Goal: Information Seeking & Learning: Learn about a topic

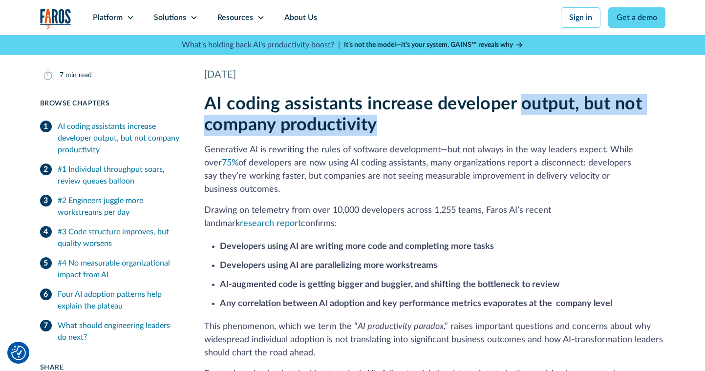
drag, startPoint x: 542, startPoint y: 122, endPoint x: 515, endPoint y: 96, distance: 37.3
click at [515, 97] on h2 "AI coding assistants increase developer output, but not company productivity" at bounding box center [434, 115] width 461 height 42
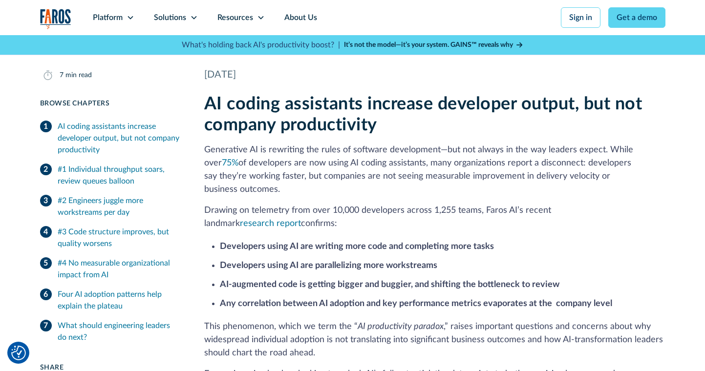
click at [513, 143] on div "AI coding assistants increase developer output, but not company productivity Ge…" at bounding box center [434, 254] width 461 height 321
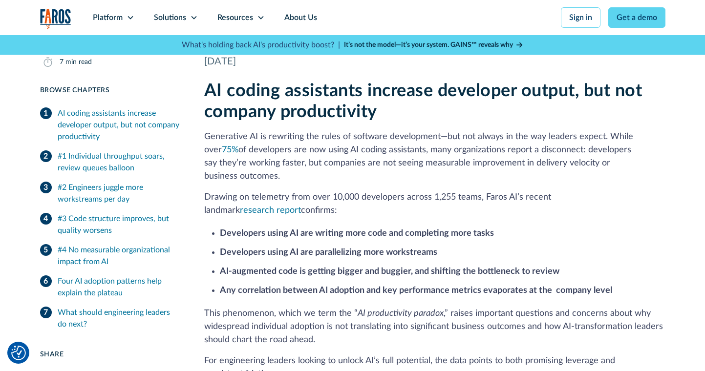
scroll to position [255, 0]
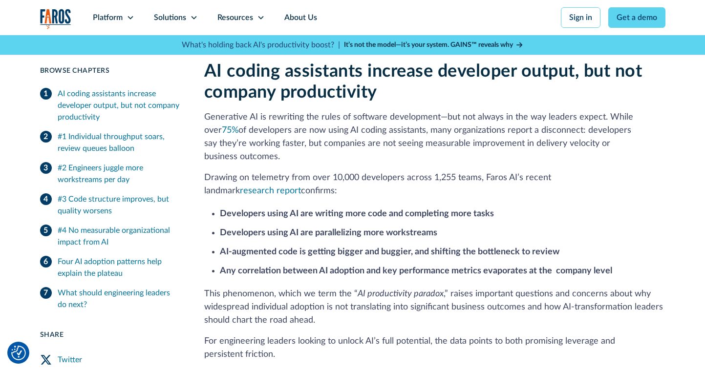
drag, startPoint x: 542, startPoint y: 178, endPoint x: 491, endPoint y: 98, distance: 95.6
click at [491, 98] on div "AI coding assistants increase developer output, but not company productivity Ge…" at bounding box center [434, 221] width 461 height 321
click at [490, 98] on h2 "AI coding assistants increase developer output, but not company productivity" at bounding box center [434, 82] width 461 height 42
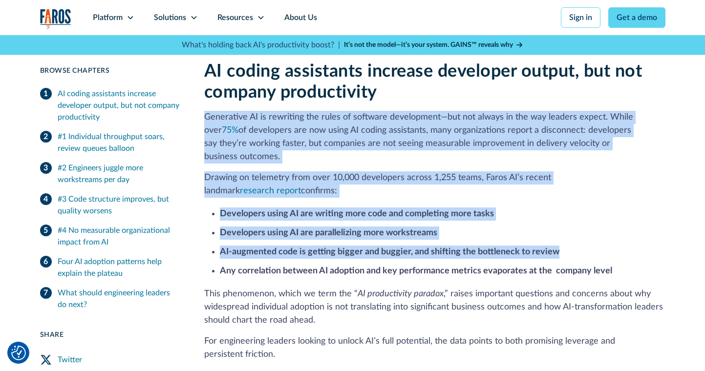
drag, startPoint x: 490, startPoint y: 98, endPoint x: 558, endPoint y: 242, distance: 159.3
click at [558, 241] on div "AI coding assistants increase developer output, but not company productivity Ge…" at bounding box center [434, 221] width 461 height 321
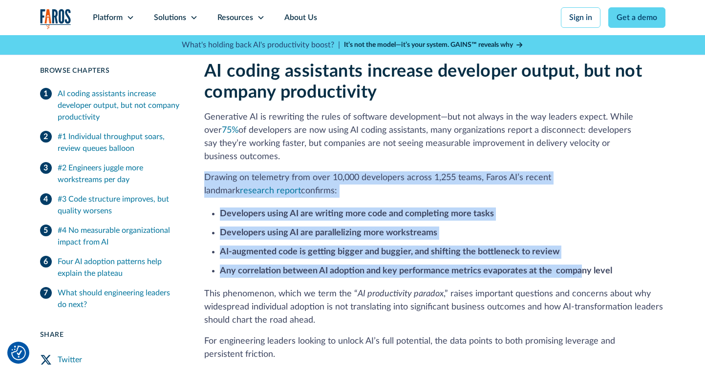
drag, startPoint x: 581, startPoint y: 256, endPoint x: 450, endPoint y: 156, distance: 165.0
click at [450, 156] on div "AI coding assistants increase developer output, but not company productivity Ge…" at bounding box center [434, 221] width 461 height 321
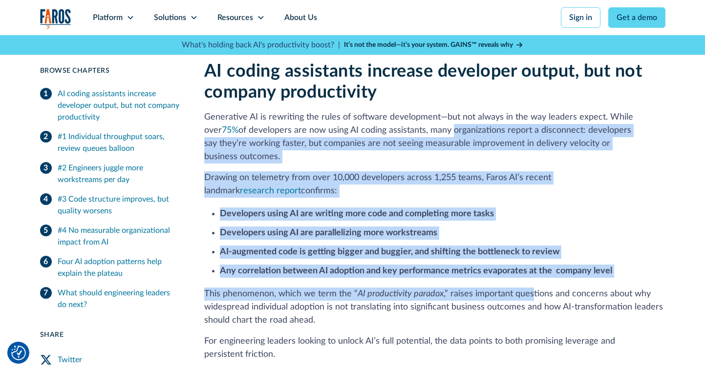
drag, startPoint x: 432, startPoint y: 129, endPoint x: 530, endPoint y: 286, distance: 184.9
click at [530, 286] on div "AI coding assistants increase developer output, but not company productivity Ge…" at bounding box center [434, 221] width 461 height 321
click at [530, 288] on p "This phenomenon, which we term the “ AI productivity paradox ,” raises importan…" at bounding box center [434, 308] width 461 height 40
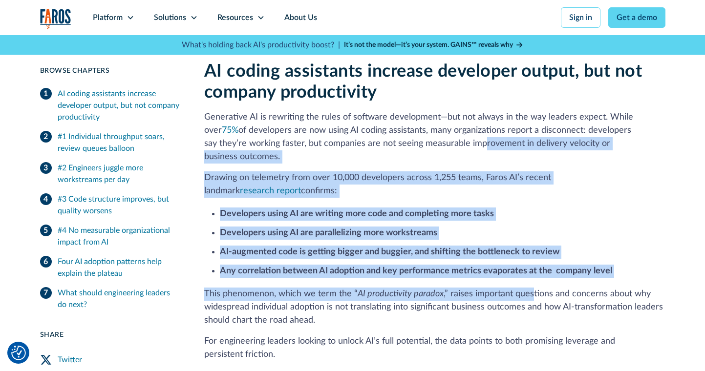
drag, startPoint x: 530, startPoint y: 285, endPoint x: 435, endPoint y: 144, distance: 169.8
click at [435, 144] on div "AI coding assistants increase developer output, but not company productivity Ge…" at bounding box center [434, 221] width 461 height 321
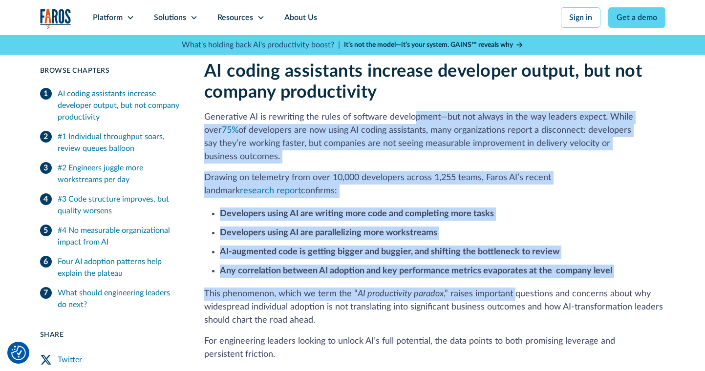
drag, startPoint x: 412, startPoint y: 113, endPoint x: 510, endPoint y: 285, distance: 197.8
click at [510, 285] on div "AI coding assistants increase developer output, but not company productivity Ge…" at bounding box center [434, 221] width 461 height 321
click at [510, 288] on p "This phenomenon, which we term the “ AI productivity paradox ,” raises importan…" at bounding box center [434, 308] width 461 height 40
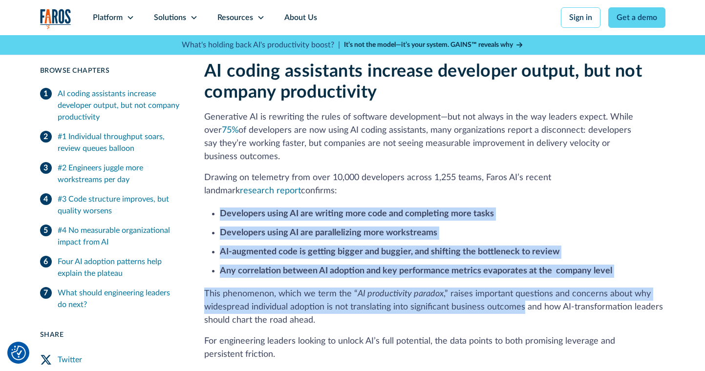
drag, startPoint x: 525, startPoint y: 296, endPoint x: 441, endPoint y: 183, distance: 141.1
click at [441, 183] on div "AI coding assistants increase developer output, but not company productivity Ge…" at bounding box center [434, 221] width 461 height 321
click at [441, 183] on p "Drawing on telemetry from over 10,000 developers across 1,255 teams, Faros AI’s…" at bounding box center [434, 184] width 461 height 26
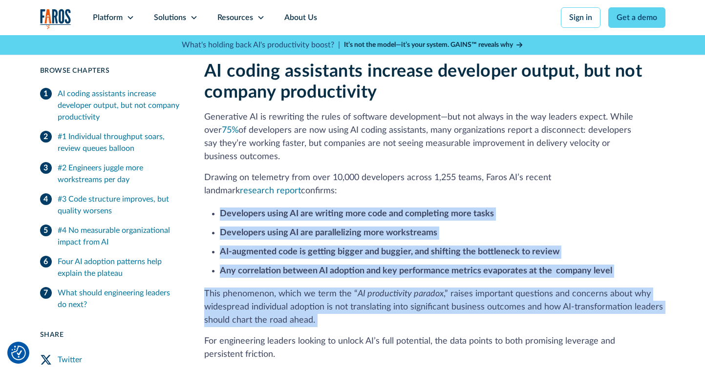
drag, startPoint x: 366, startPoint y: 193, endPoint x: 453, endPoint y: 324, distance: 157.6
click at [453, 322] on div "AI coding assistants increase developer output, but not company productivity Ge…" at bounding box center [434, 221] width 461 height 321
click at [444, 306] on p "This phenomenon, which we term the “ AI productivity paradox ,” raises importan…" at bounding box center [434, 308] width 461 height 40
drag, startPoint x: 441, startPoint y: 302, endPoint x: 361, endPoint y: 183, distance: 144.3
click at [361, 183] on div "AI coding assistants increase developer output, but not company productivity Ge…" at bounding box center [434, 221] width 461 height 321
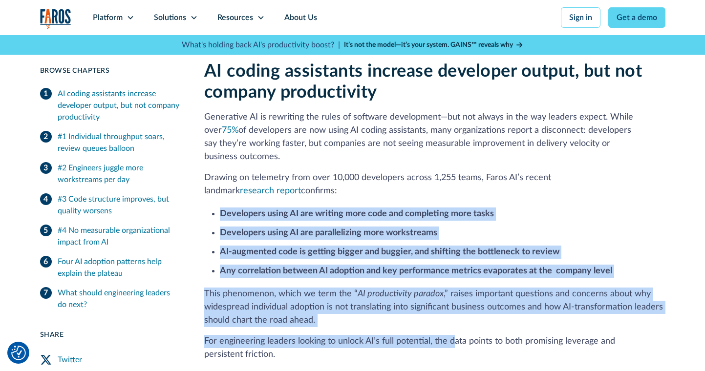
click at [361, 183] on p "Drawing on telemetry from over 10,000 developers across 1,255 teams, Faros AI’s…" at bounding box center [434, 184] width 461 height 26
drag, startPoint x: 361, startPoint y: 183, endPoint x: 446, endPoint y: 305, distance: 149.1
click at [446, 305] on div "AI coding assistants increase developer output, but not company productivity Ge…" at bounding box center [434, 221] width 461 height 321
click at [446, 305] on p "This phenomenon, which we term the “ AI productivity paradox ,” raises importan…" at bounding box center [434, 308] width 461 height 40
drag, startPoint x: 446, startPoint y: 305, endPoint x: 391, endPoint y: 190, distance: 127.2
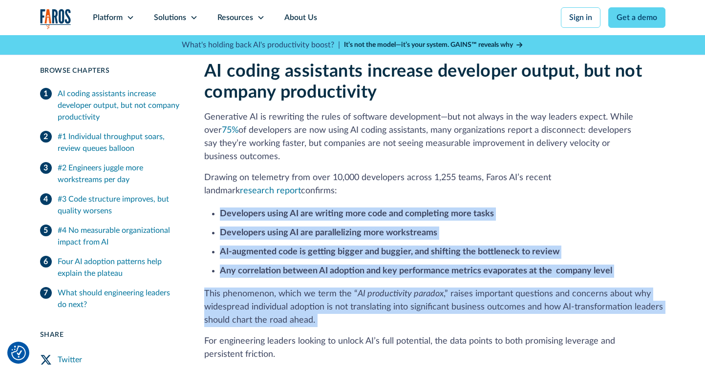
click at [391, 190] on div "AI coding assistants increase developer output, but not company productivity Ge…" at bounding box center [434, 221] width 461 height 321
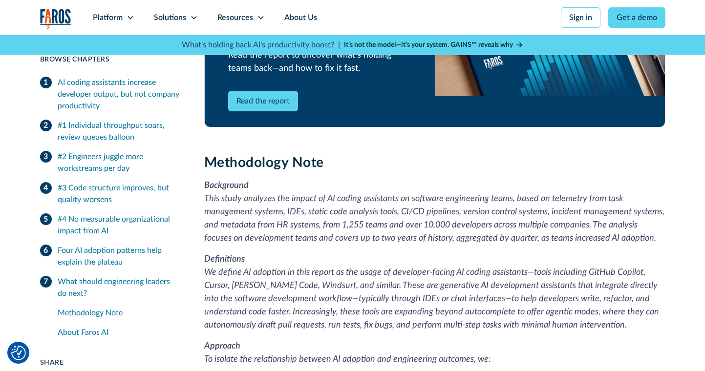
scroll to position [2283, 0]
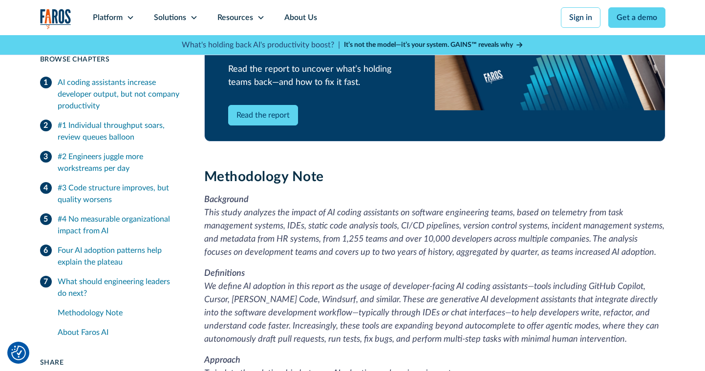
click at [386, 169] on h3 "Methodology Note" at bounding box center [434, 177] width 461 height 17
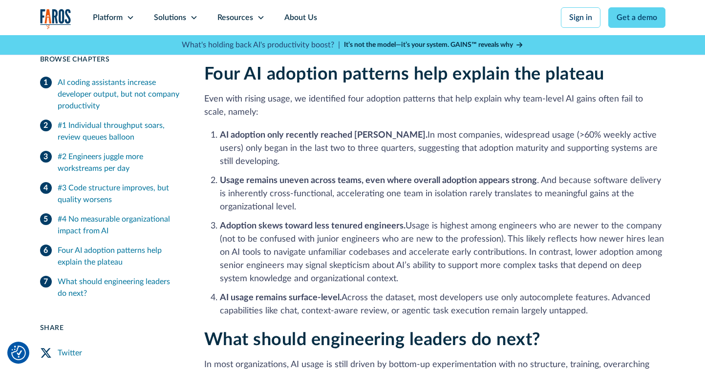
scroll to position [1739, 0]
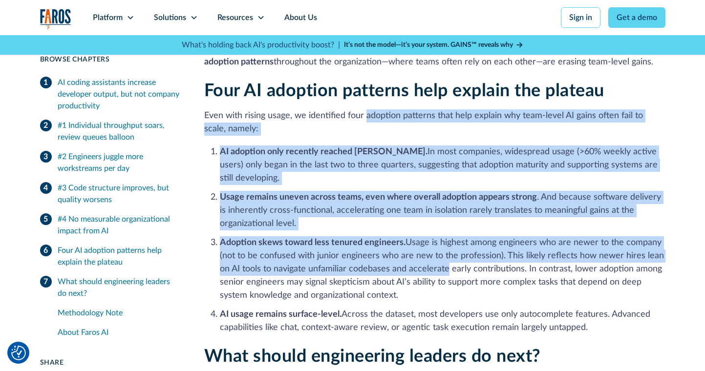
drag, startPoint x: 365, startPoint y: 107, endPoint x: 446, endPoint y: 259, distance: 171.6
click at [446, 258] on div "Four AI adoption patterns help explain the plateau Even with rising usage, we i…" at bounding box center [434, 208] width 461 height 254
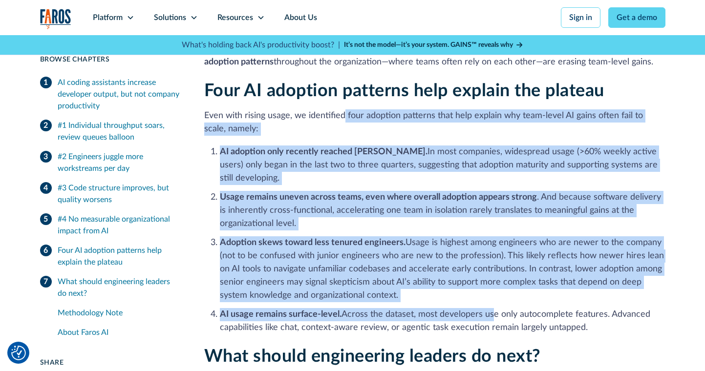
drag, startPoint x: 493, startPoint y: 308, endPoint x: 343, endPoint y: 101, distance: 255.1
click at [343, 101] on div "Four AI adoption patterns help explain the plateau Even with rising usage, we i…" at bounding box center [434, 208] width 461 height 254
drag, startPoint x: 318, startPoint y: 82, endPoint x: 483, endPoint y: 280, distance: 257.7
click at [483, 279] on div "Four AI adoption patterns help explain the plateau Even with rising usage, we i…" at bounding box center [434, 208] width 461 height 254
drag, startPoint x: 497, startPoint y: 306, endPoint x: 394, endPoint y: 166, distance: 174.0
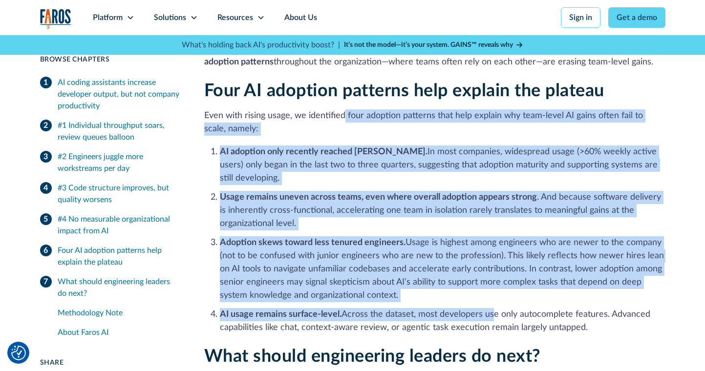
click at [394, 166] on ol "AI adoption only recently reached [PERSON_NAME]. In most companies, widespread …" at bounding box center [434, 239] width 461 height 191
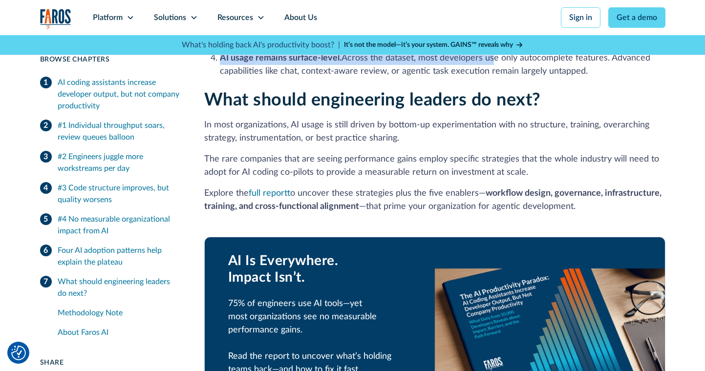
scroll to position [1992, 0]
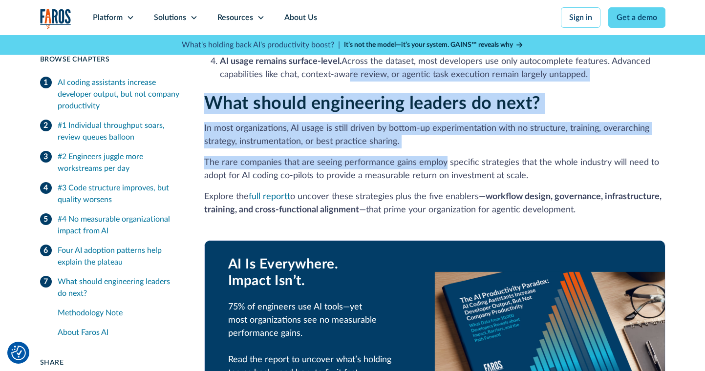
drag, startPoint x: 349, startPoint y: 66, endPoint x: 444, endPoint y: 153, distance: 128.6
click at [444, 156] on p "The rare companies that are seeing performance gains employ specific strategies…" at bounding box center [434, 169] width 461 height 26
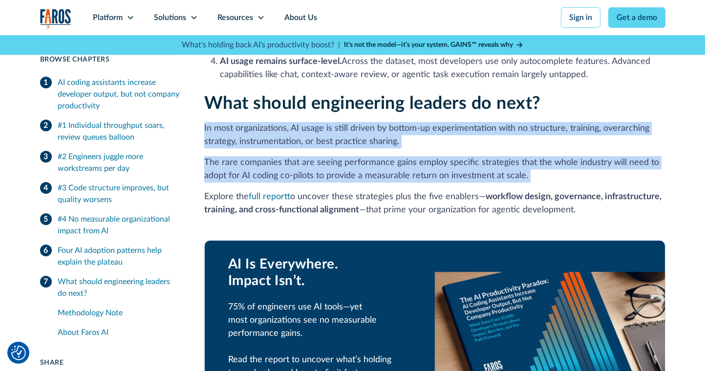
drag, startPoint x: 483, startPoint y: 173, endPoint x: 414, endPoint y: 103, distance: 99.2
drag, startPoint x: 414, startPoint y: 103, endPoint x: 478, endPoint y: 160, distance: 86.5
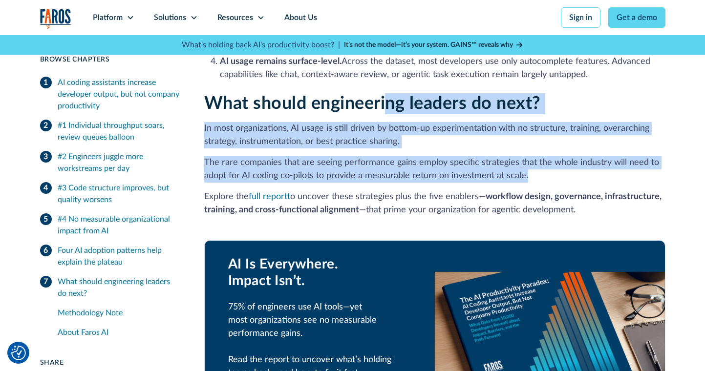
drag, startPoint x: 564, startPoint y: 164, endPoint x: 375, endPoint y: 92, distance: 202.1
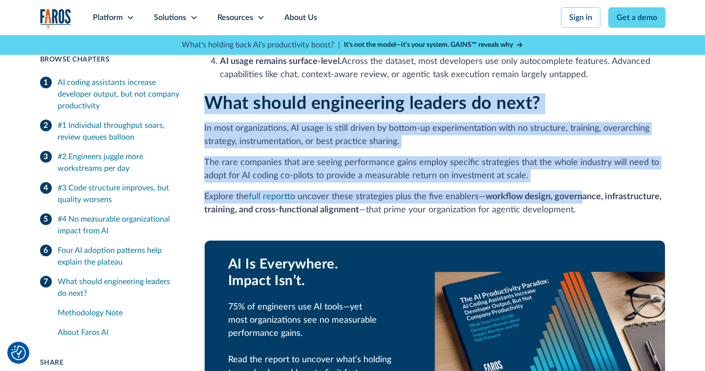
drag, startPoint x: 362, startPoint y: 78, endPoint x: 589, endPoint y: 203, distance: 259.4
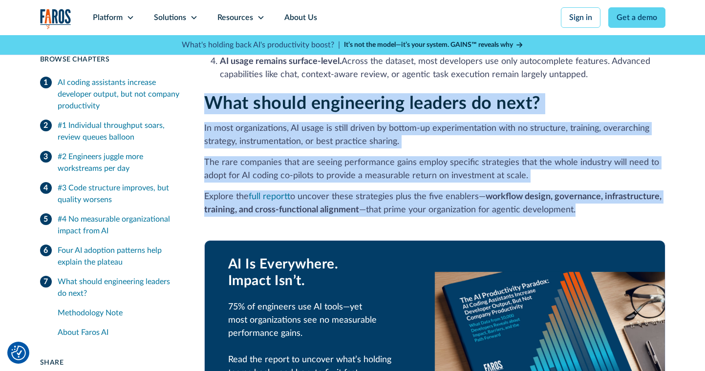
click at [589, 203] on p "Explore the full report to uncover these strategies plus the five enablers— wor…" at bounding box center [434, 204] width 461 height 26
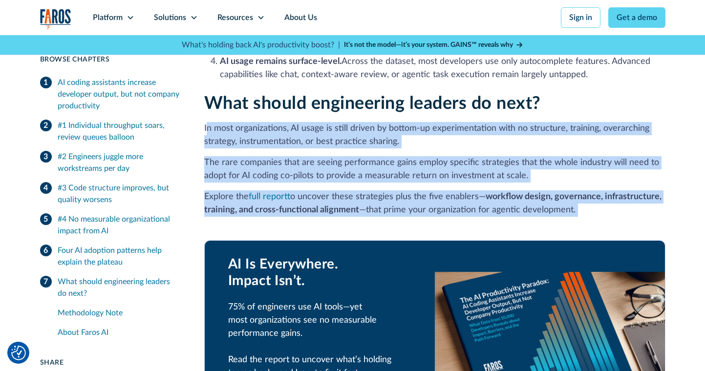
drag, startPoint x: 206, startPoint y: 114, endPoint x: 254, endPoint y: 219, distance: 115.0
click at [254, 225] on div "AI Is Everywhere. Impact Isn’t. 75% of engineers use AI tools—yet most organiza…" at bounding box center [434, 336] width 461 height 223
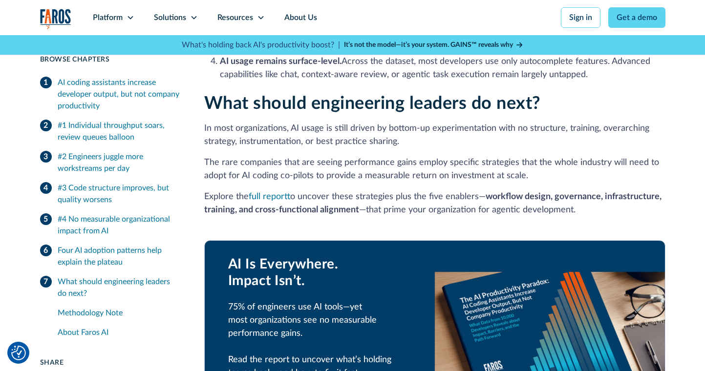
click at [254, 156] on p "The rare companies that are seeing performance gains employ specific strategies…" at bounding box center [434, 169] width 461 height 26
